Goal: Transaction & Acquisition: Download file/media

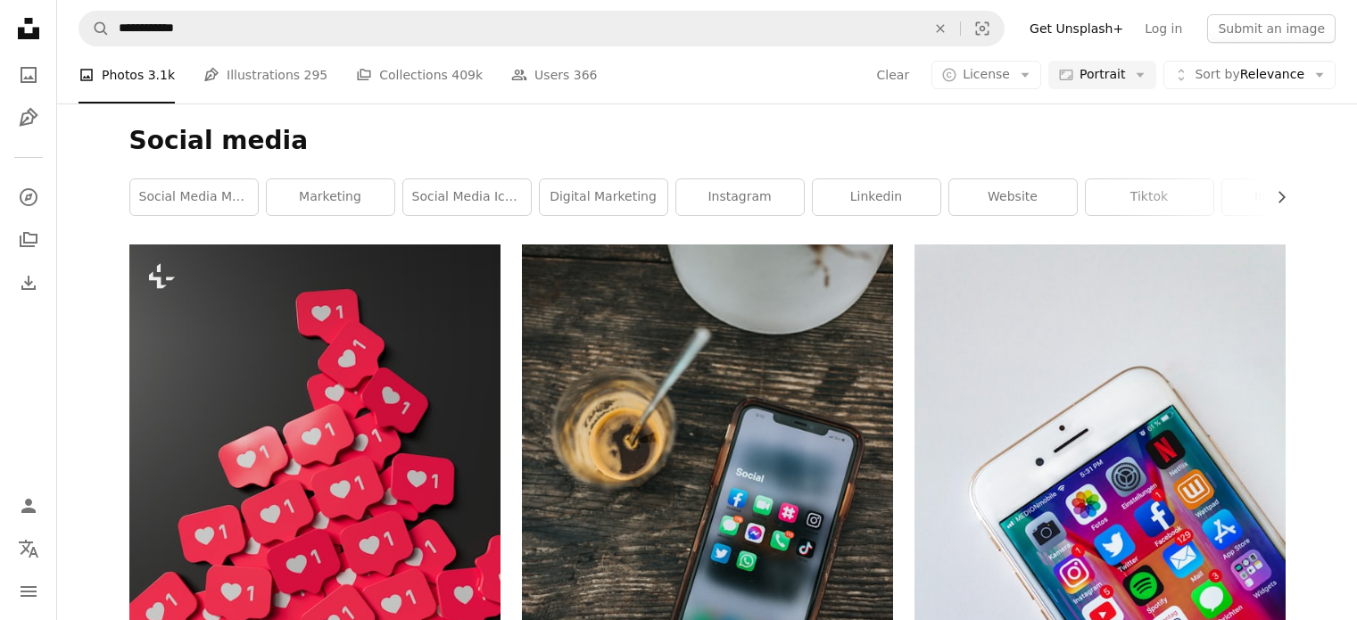
select select "*"
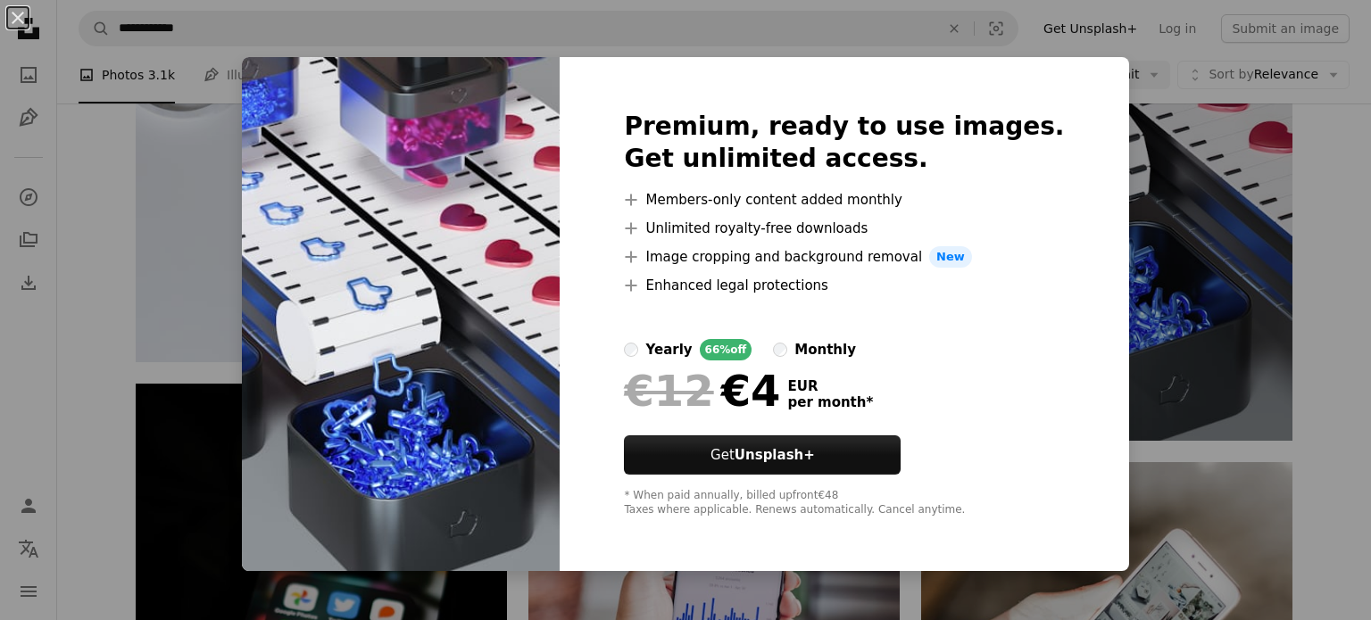
click at [1186, 254] on div "An X shape Premium, ready to use images. Get unlimited access. A plus sign Memb…" at bounding box center [685, 310] width 1371 height 620
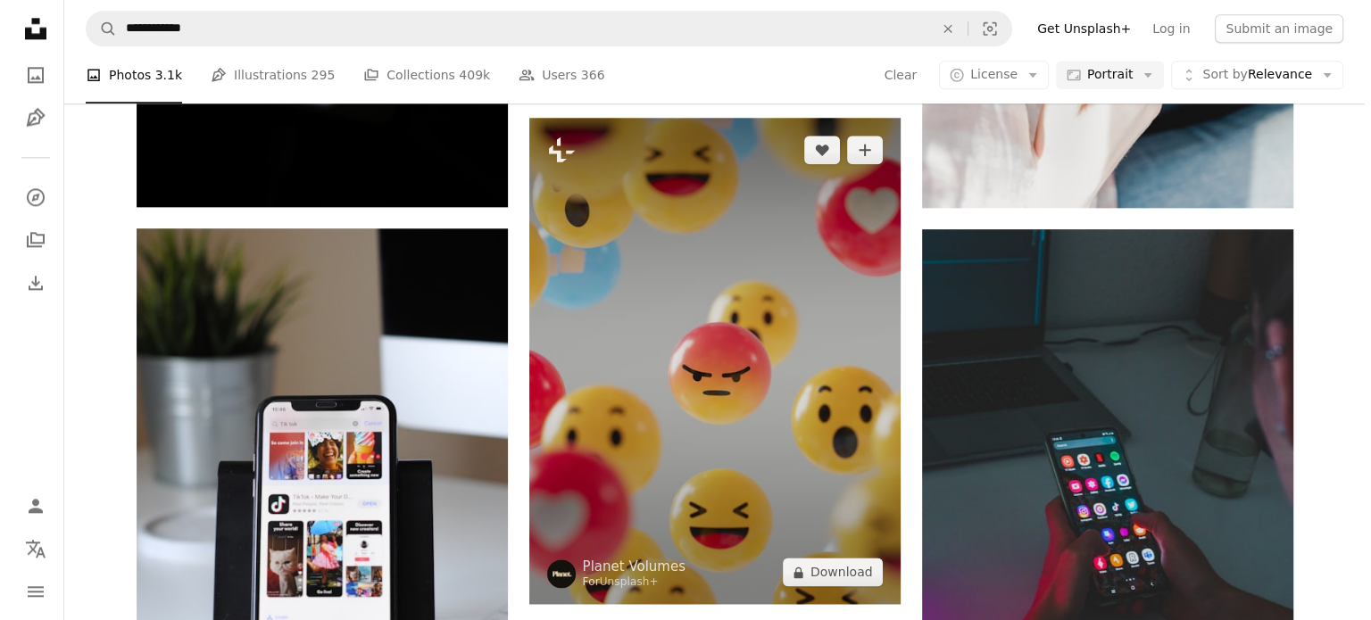
scroll to position [2231, 0]
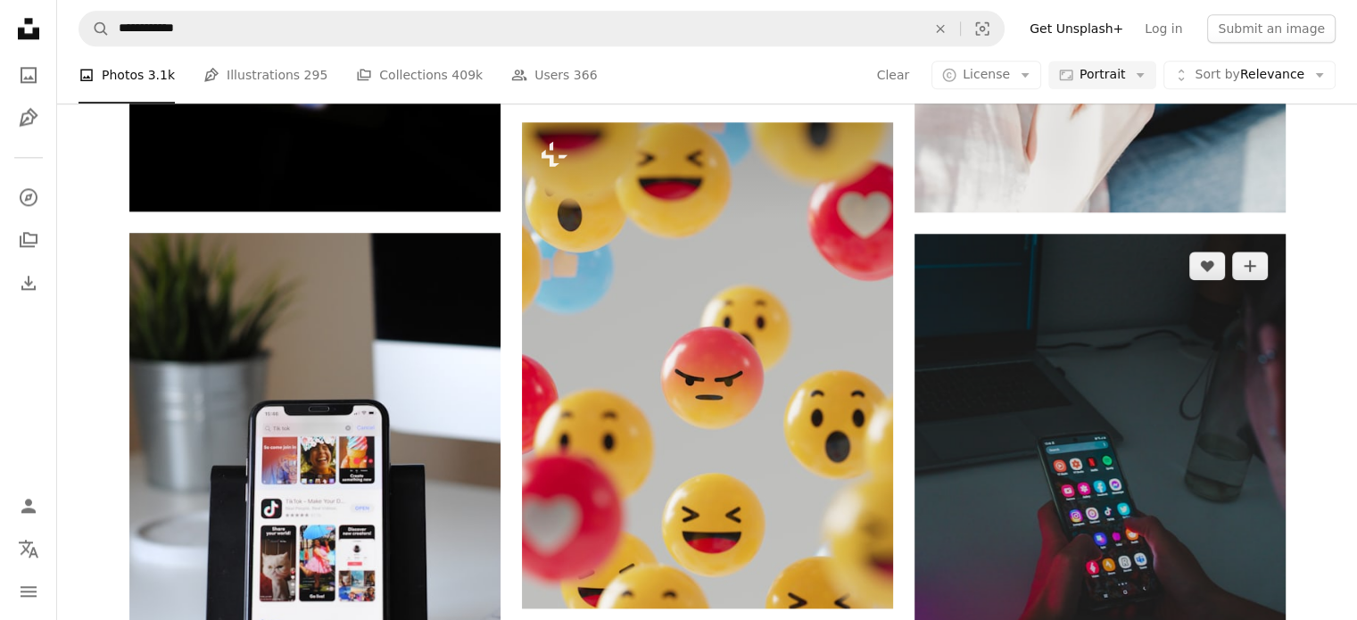
click at [1064, 374] on img at bounding box center [1100, 512] width 371 height 557
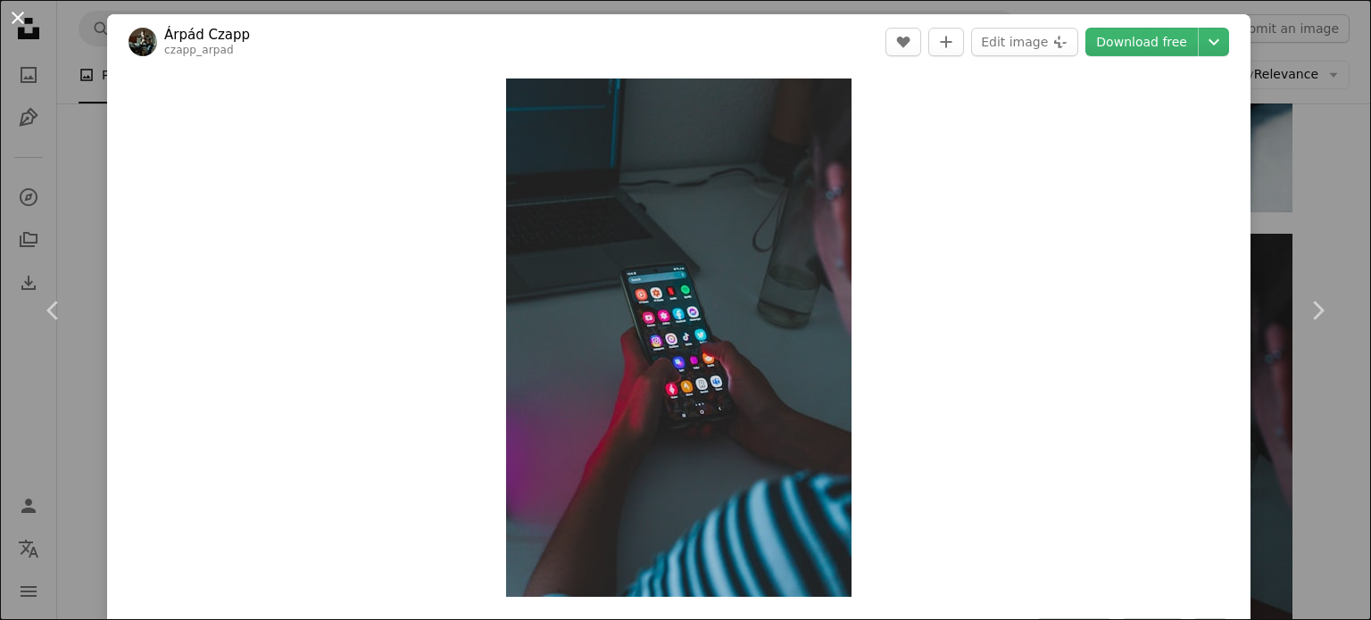
click at [19, 15] on button "An X shape" at bounding box center [17, 17] width 21 height 21
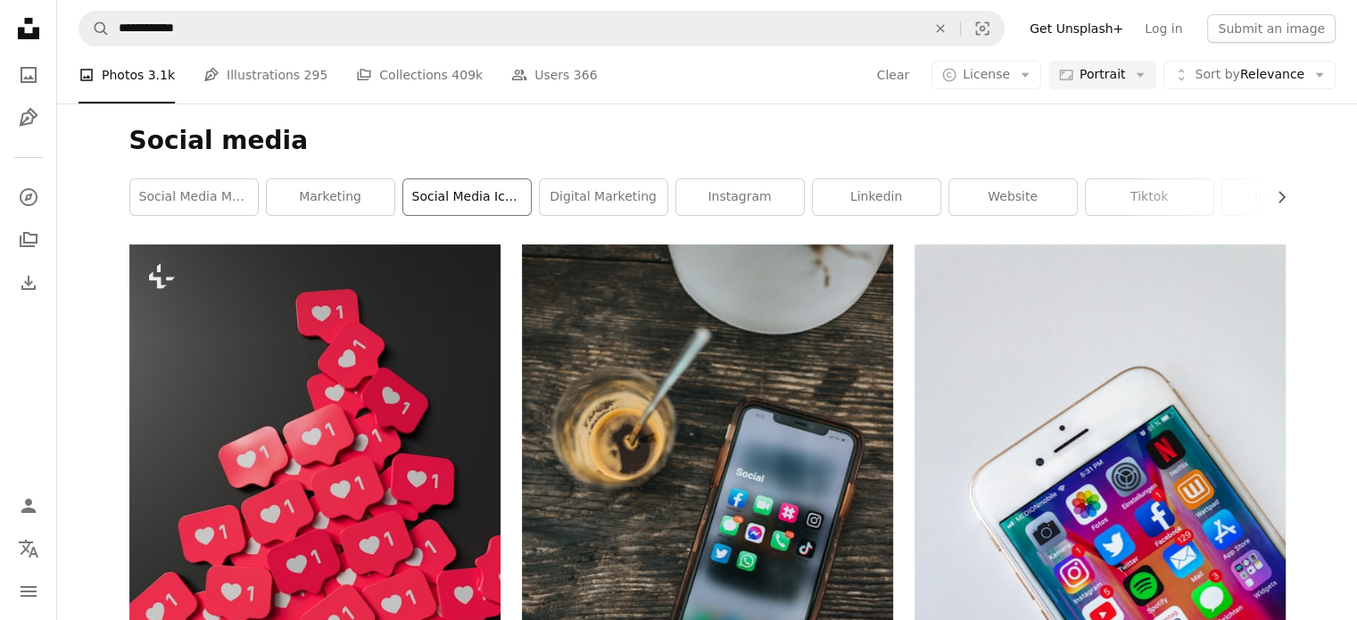
click at [482, 199] on link "social media icons" at bounding box center [467, 197] width 128 height 36
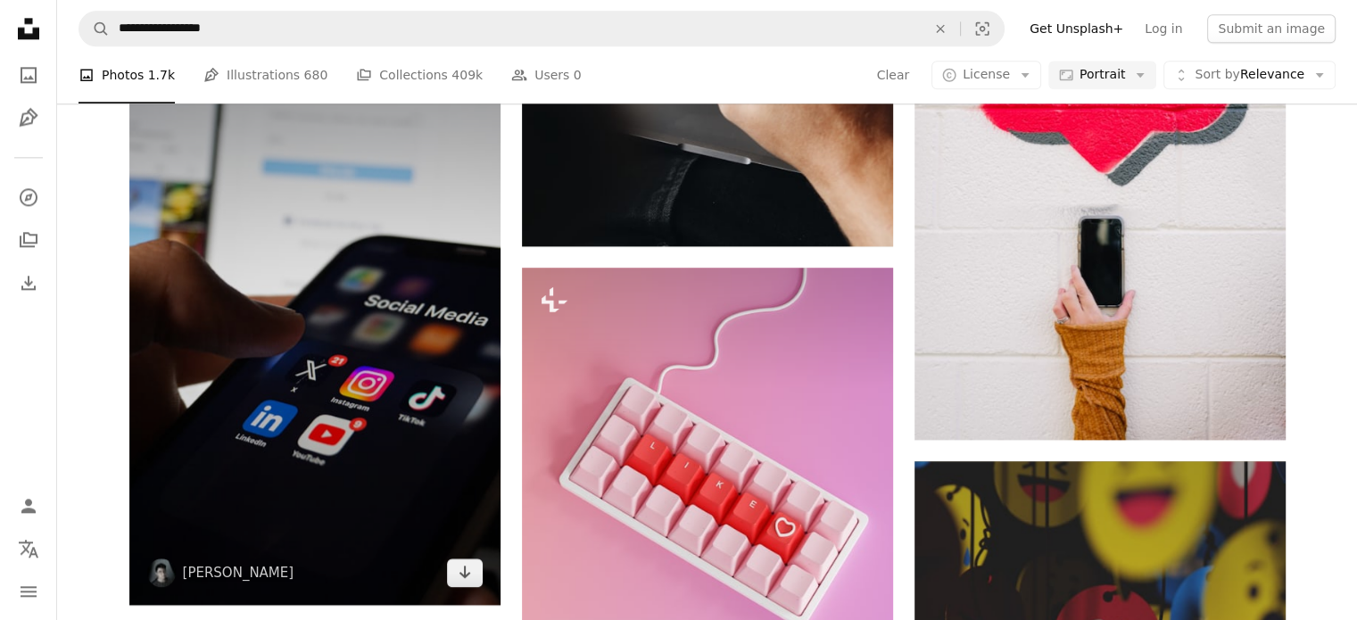
scroll to position [2320, 0]
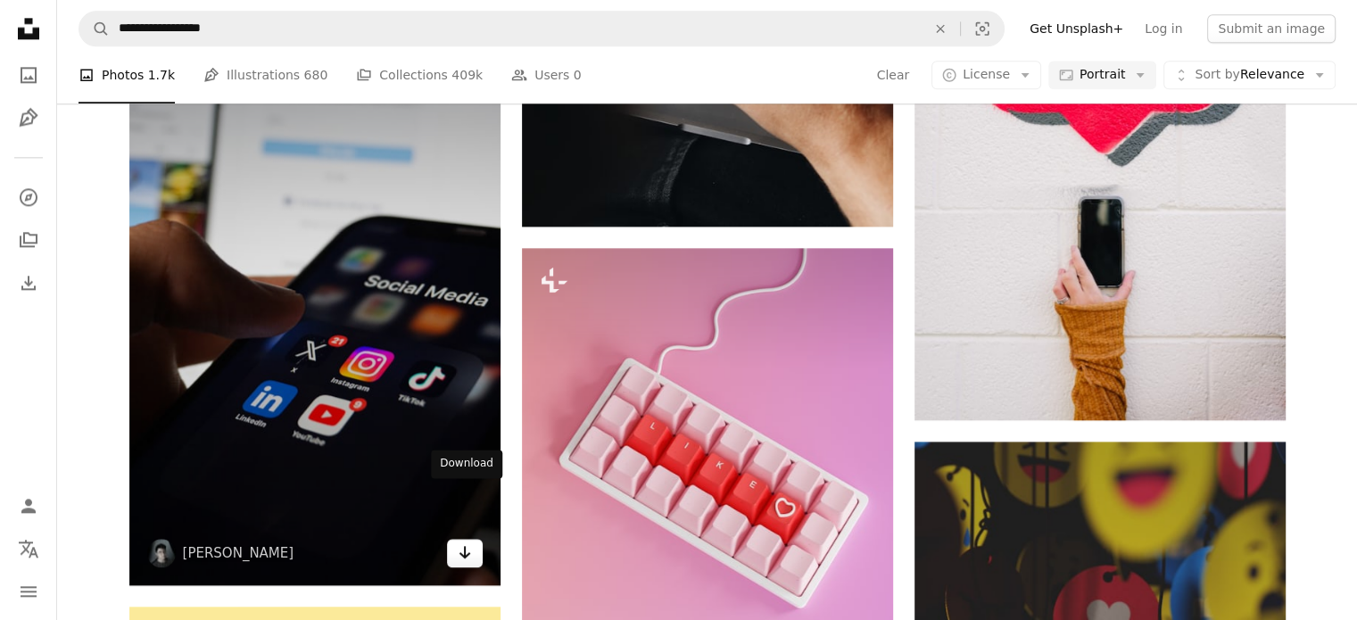
click at [461, 542] on icon "Arrow pointing down" at bounding box center [465, 552] width 14 height 21
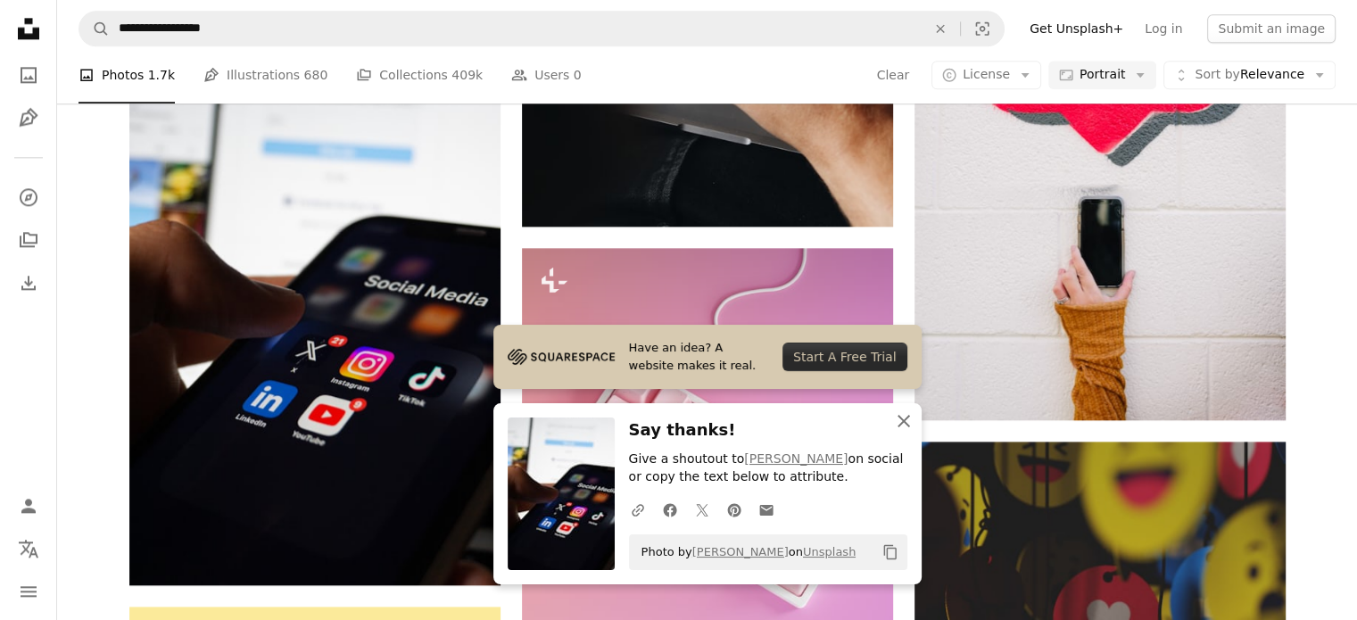
click at [903, 425] on icon "button" at bounding box center [904, 421] width 12 height 12
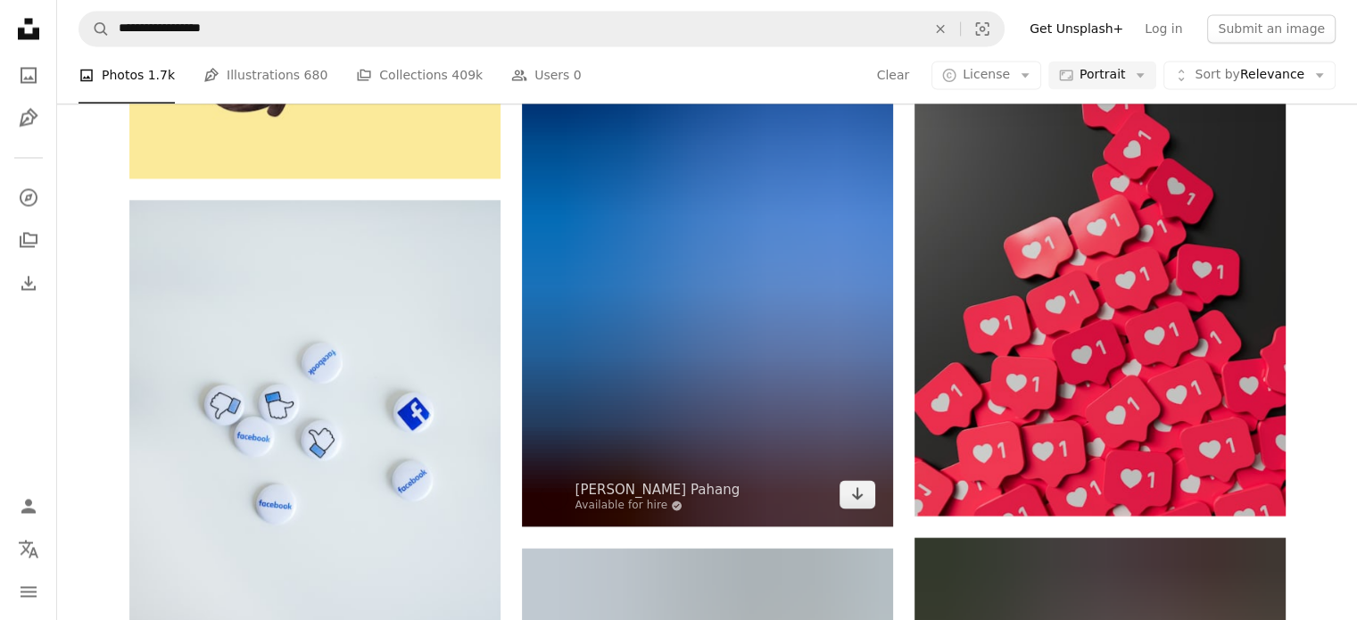
scroll to position [3302, 0]
